Goal: Task Accomplishment & Management: Manage account settings

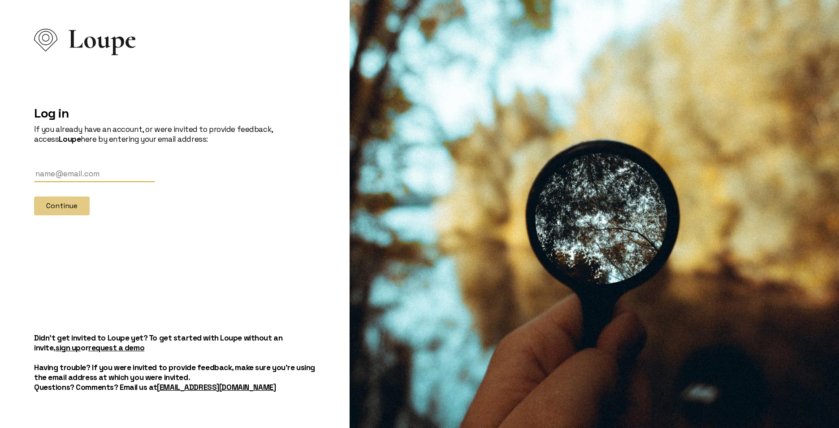
click at [69, 174] on input "text" at bounding box center [94, 173] width 121 height 17
click at [34, 182] on div at bounding box center [34, 182] width 0 height 0
type input "l"
drag, startPoint x: 44, startPoint y: 174, endPoint x: 13, endPoint y: 175, distance: 30.5
click at [14, 175] on div "Loupe Log in If you already have an account, or were invited to provide feedbac…" at bounding box center [174, 214] width 339 height 428
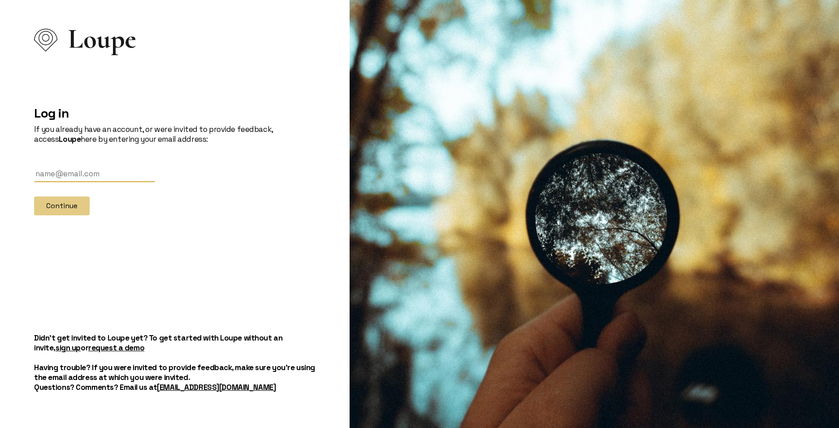
click at [77, 173] on input "text" at bounding box center [94, 173] width 121 height 17
type input "[EMAIL_ADDRESS][DOMAIN_NAME]"
click at [74, 211] on button "Continue" at bounding box center [62, 205] width 56 height 19
